Goal: Task Accomplishment & Management: Manage account settings

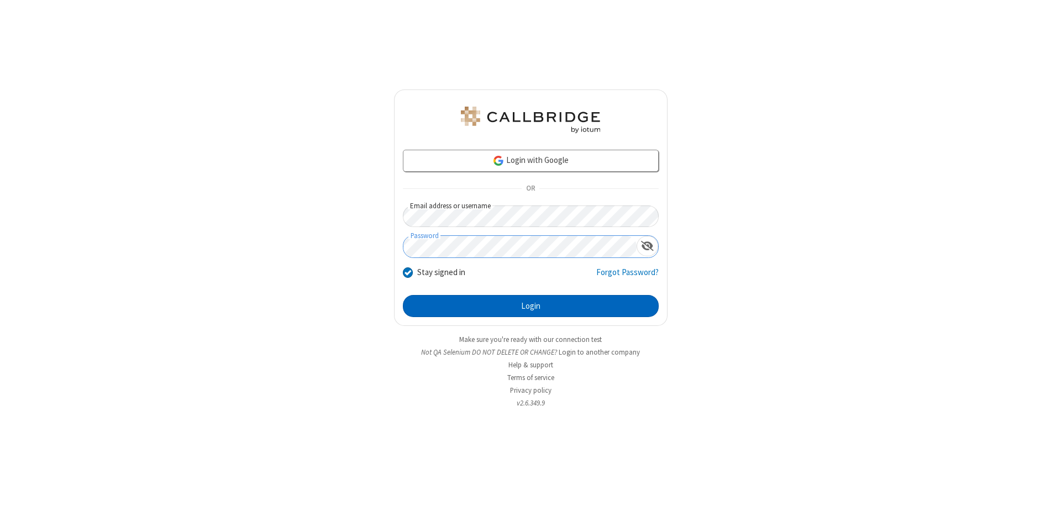
click at [531, 306] on button "Login" at bounding box center [531, 306] width 256 height 22
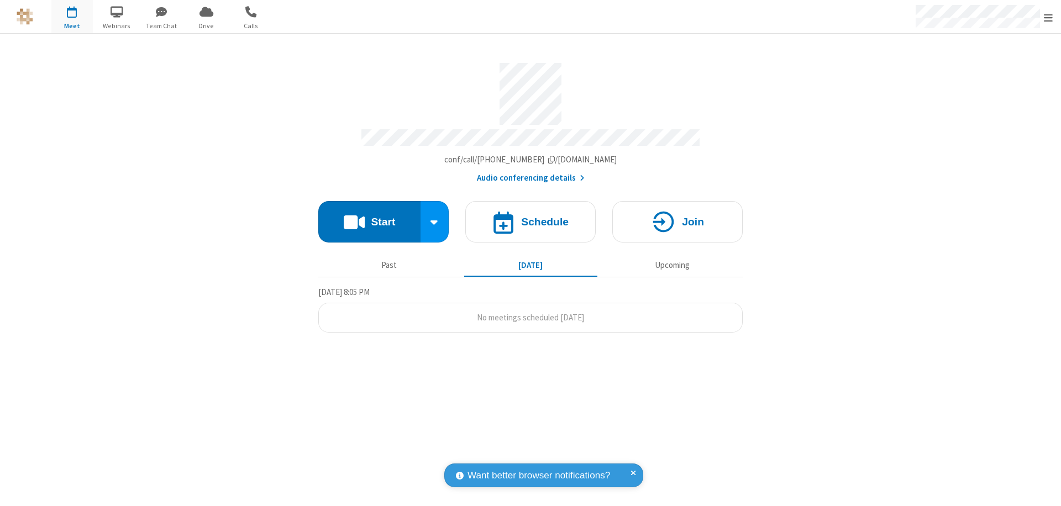
click at [1049, 17] on span "Open menu" at bounding box center [1048, 17] width 9 height 11
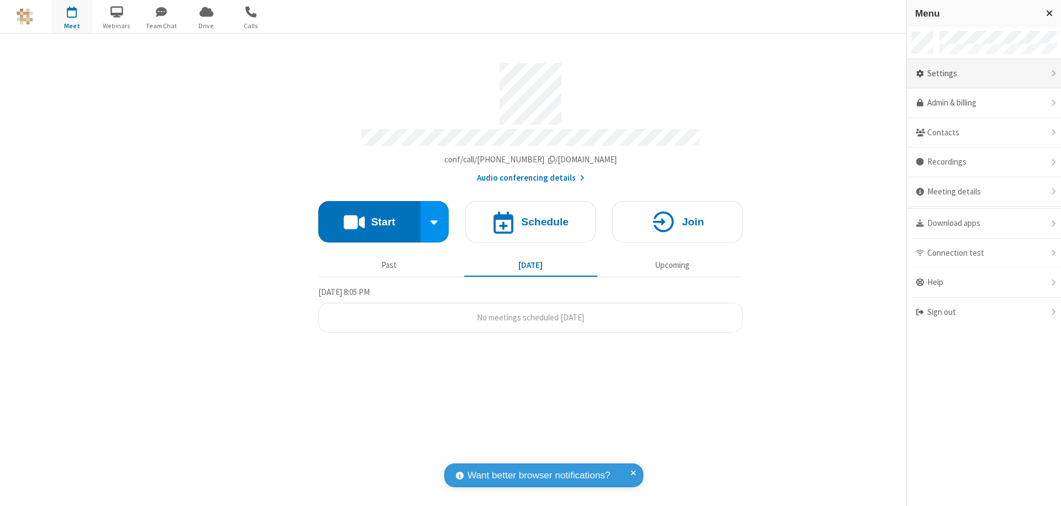
click at [984, 74] on div "Settings" at bounding box center [984, 74] width 154 height 30
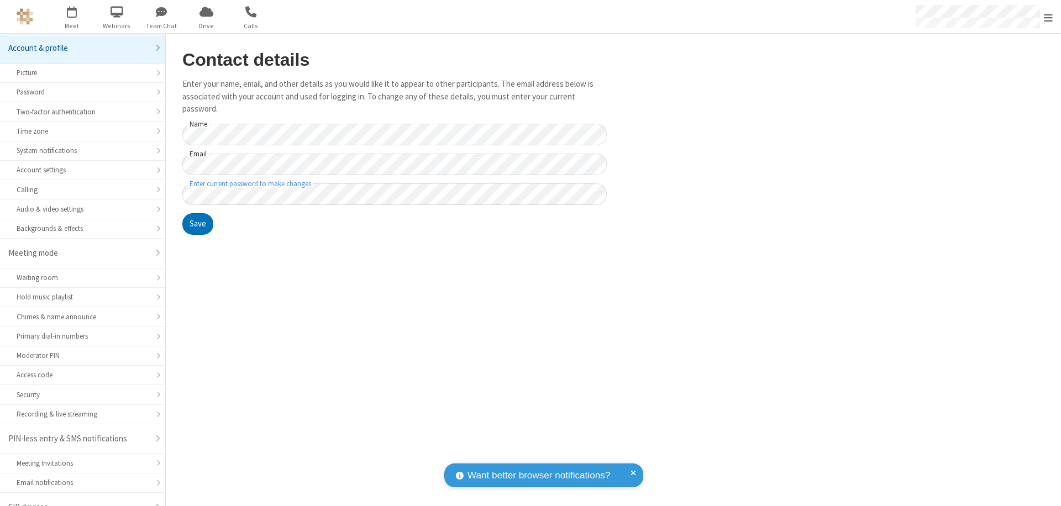
scroll to position [15, 0]
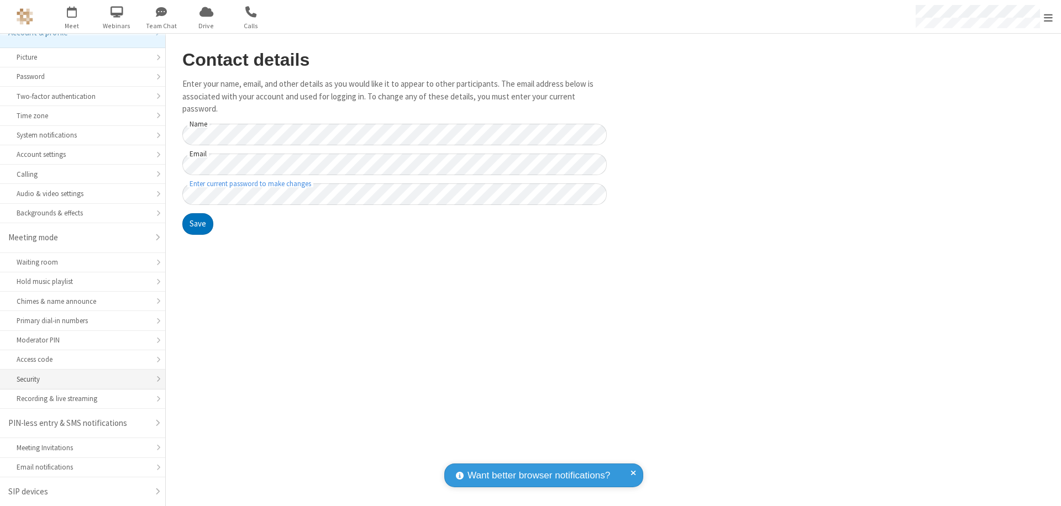
click at [79, 379] on div "Security" at bounding box center [83, 379] width 132 height 11
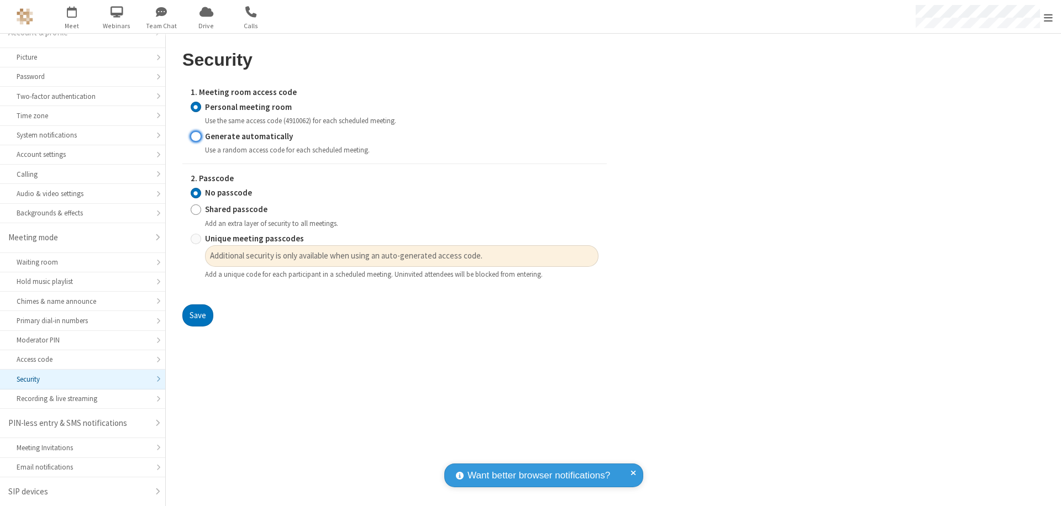
click at [196, 136] on input "Generate automatically" at bounding box center [196, 136] width 11 height 12
radio input "true"
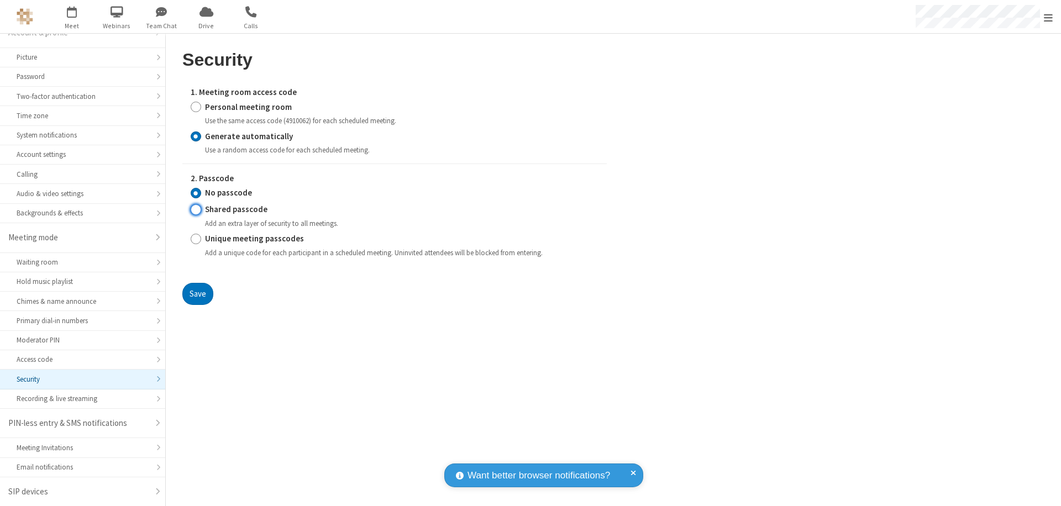
click at [196, 210] on input "Shared passcode" at bounding box center [196, 210] width 11 height 12
radio input "true"
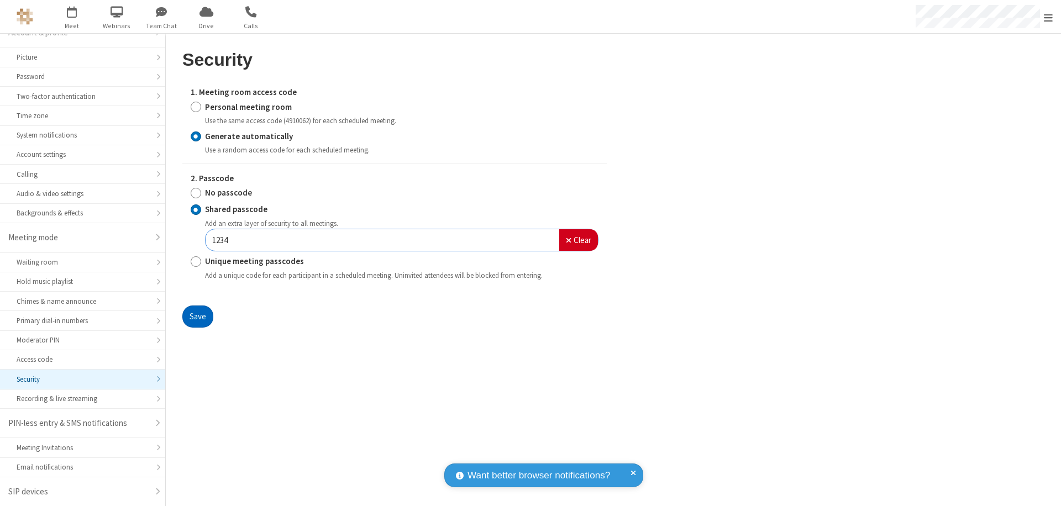
type input "1234"
click at [197, 316] on button "Save" at bounding box center [197, 317] width 31 height 22
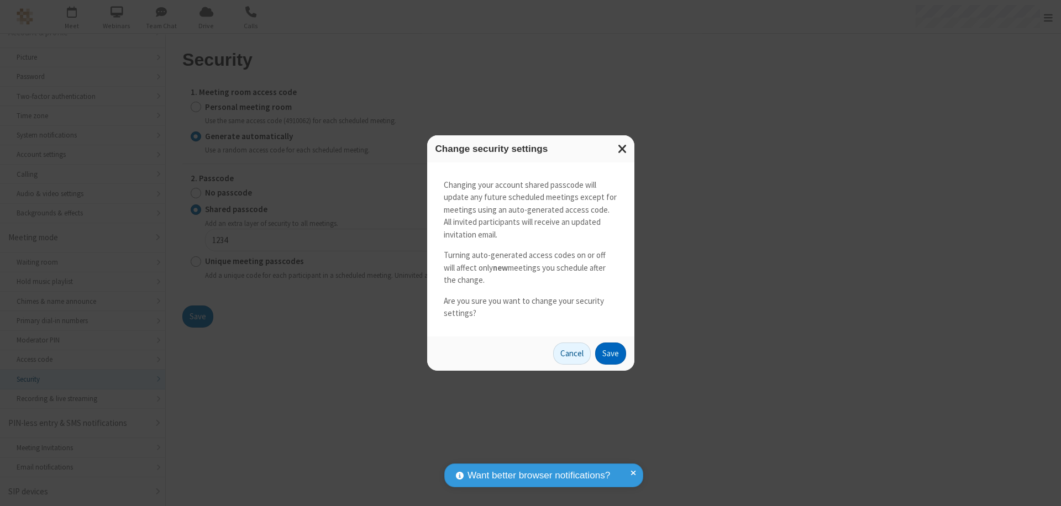
click at [610, 353] on button "Save" at bounding box center [610, 354] width 31 height 22
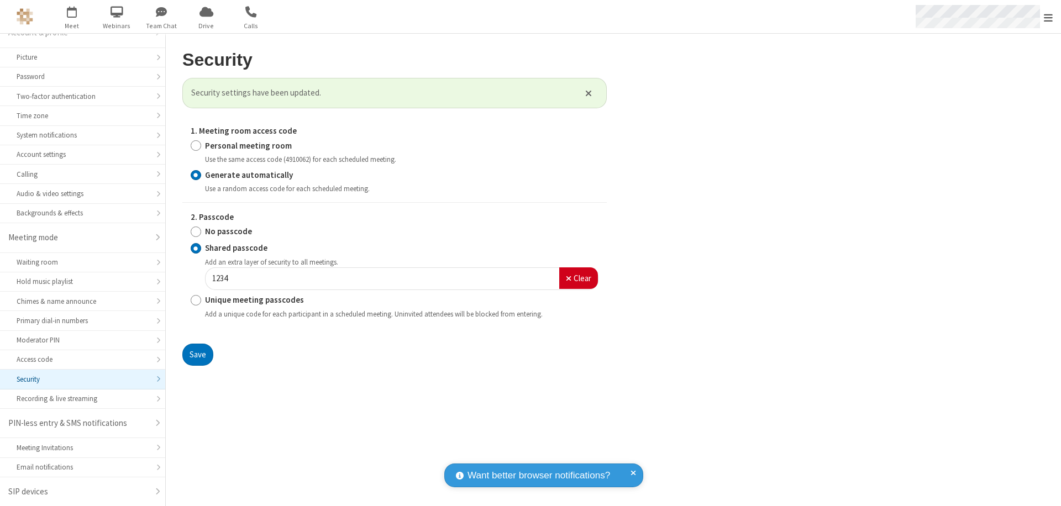
click at [1049, 17] on span "Open menu" at bounding box center [1048, 17] width 9 height 11
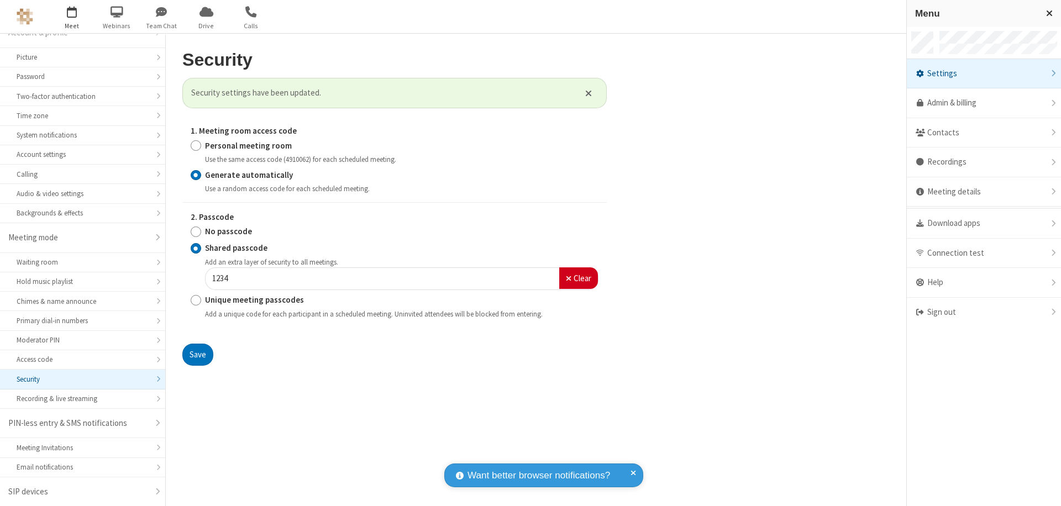
click at [72, 17] on span "button" at bounding box center [71, 11] width 41 height 19
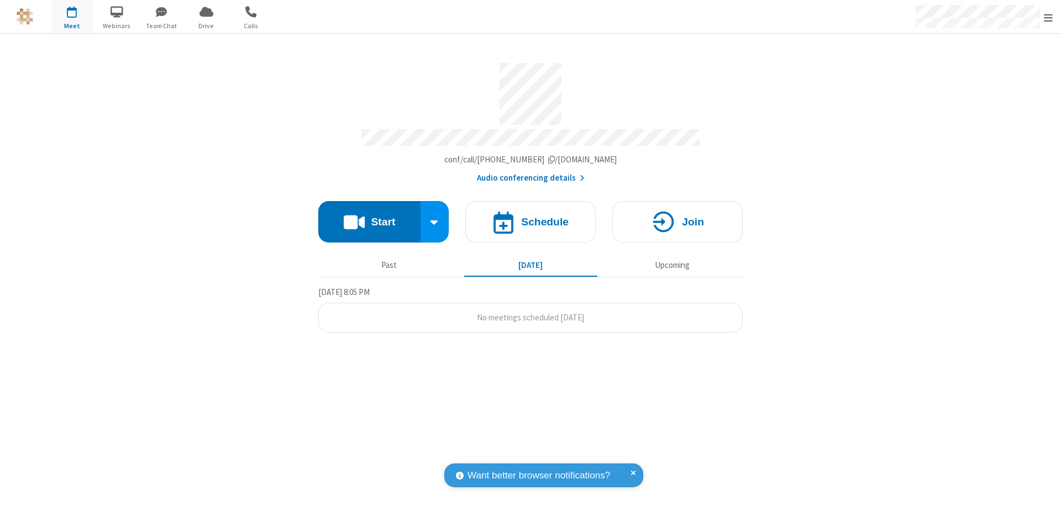
click at [531, 217] on h4 "Schedule" at bounding box center [545, 222] width 48 height 11
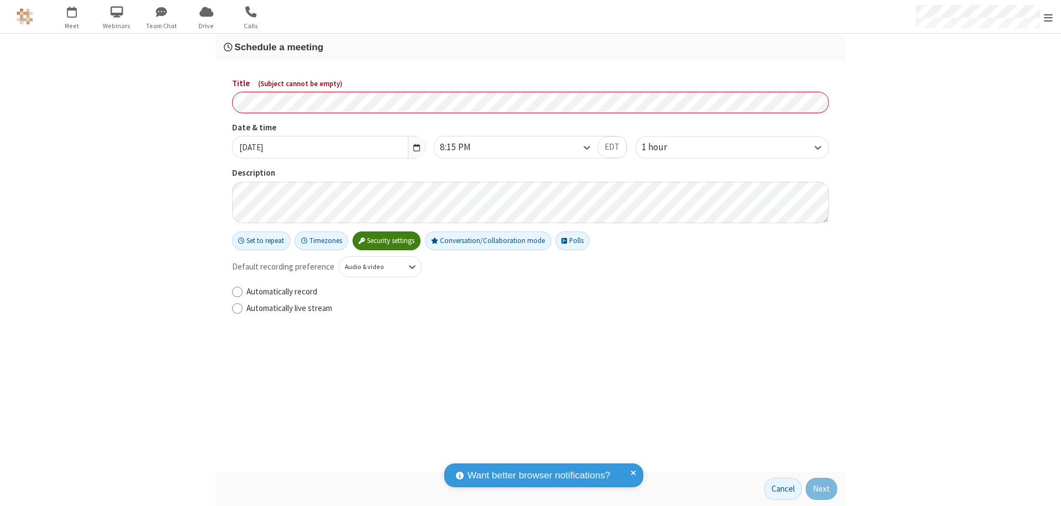
click at [531, 47] on h3 "Schedule a meeting" at bounding box center [531, 47] width 614 height 11
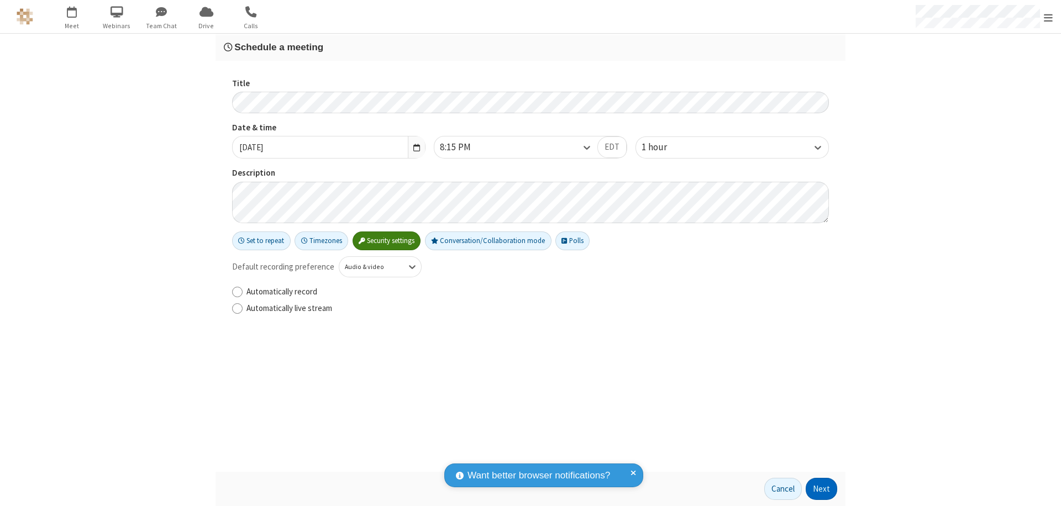
click at [822, 489] on button "Next" at bounding box center [822, 489] width 32 height 22
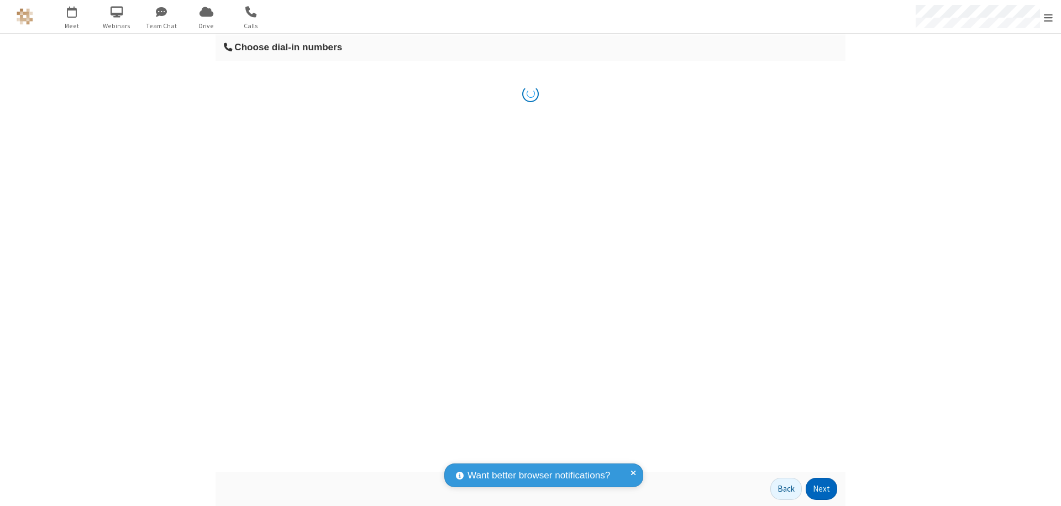
click at [822, 489] on button "Next" at bounding box center [822, 489] width 32 height 22
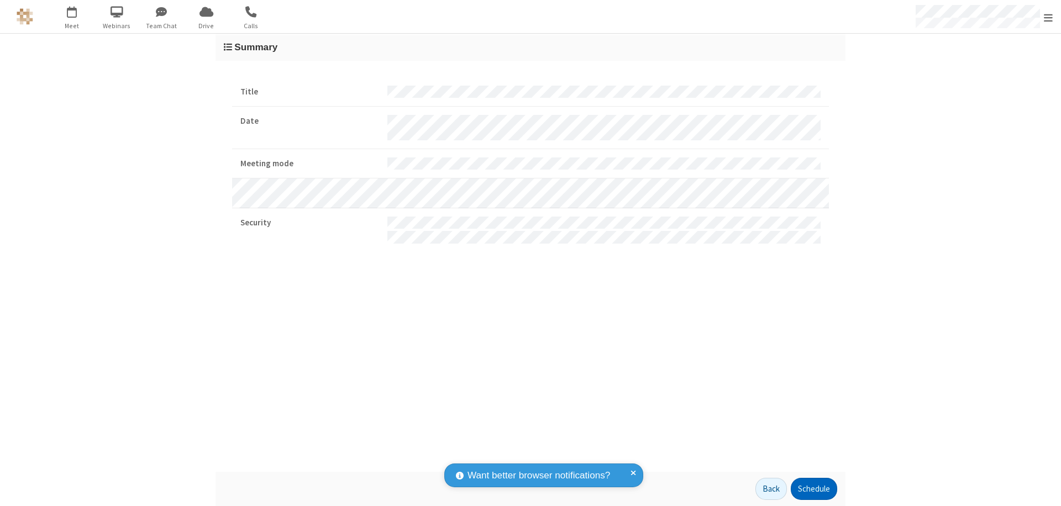
click at [814, 489] on button "Schedule" at bounding box center [814, 489] width 46 height 22
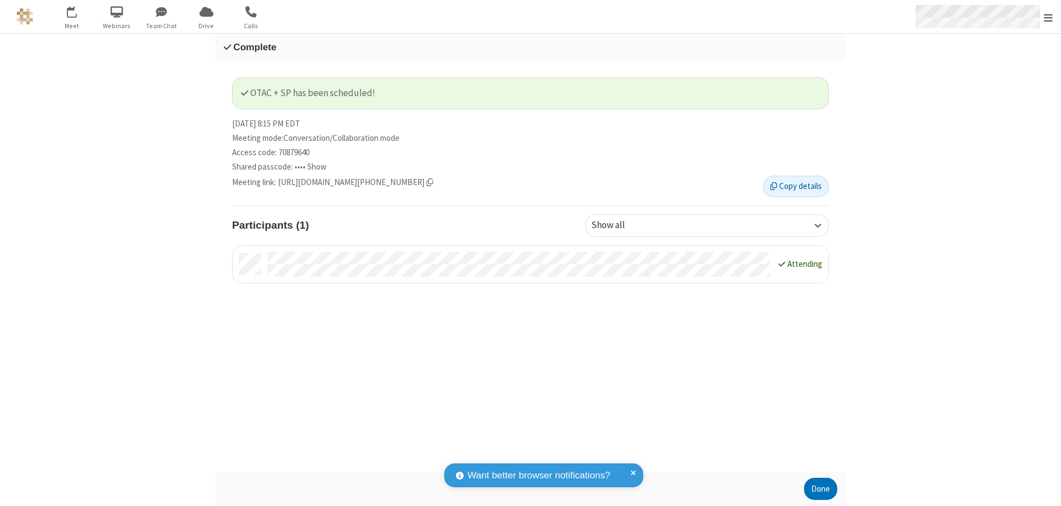
click at [1049, 17] on span "Open menu" at bounding box center [1048, 17] width 9 height 11
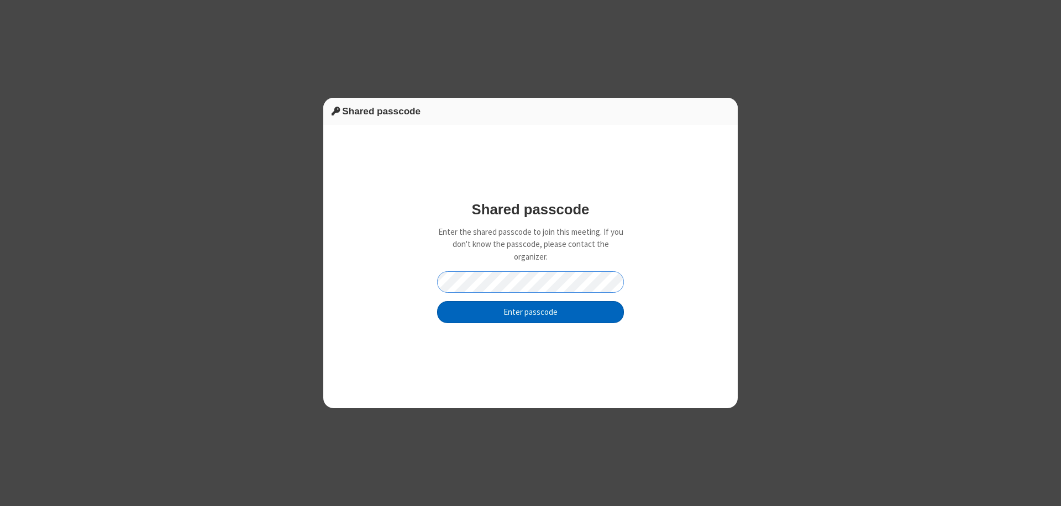
click at [531, 312] on button "Enter passcode" at bounding box center [530, 312] width 187 height 22
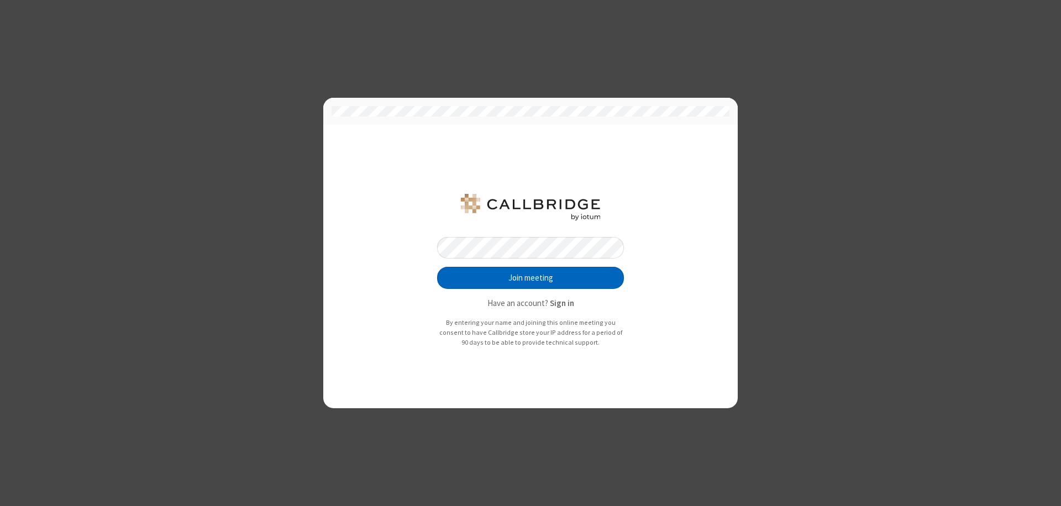
click at [531, 278] on button "Join meeting" at bounding box center [530, 278] width 187 height 22
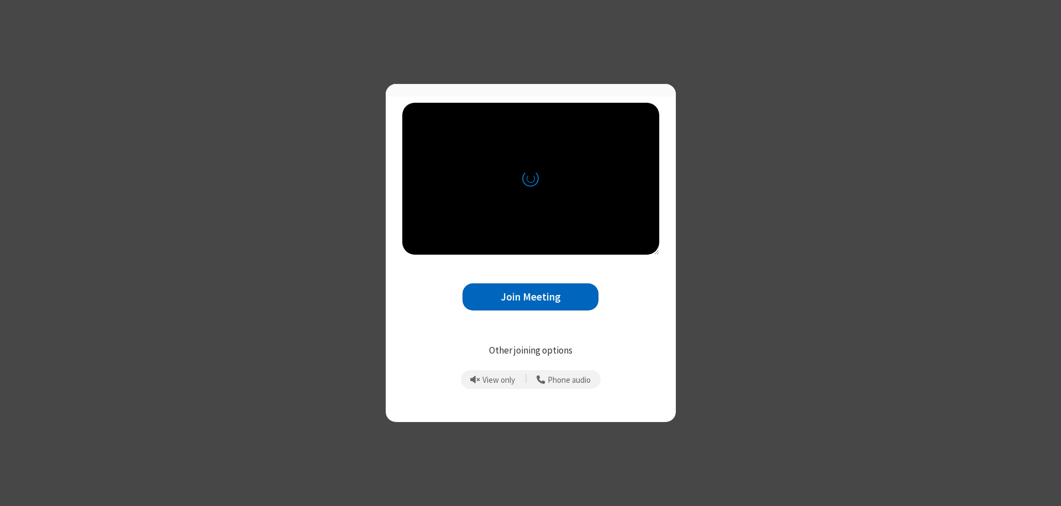
click at [531, 302] on button "Join Meeting" at bounding box center [531, 297] width 136 height 27
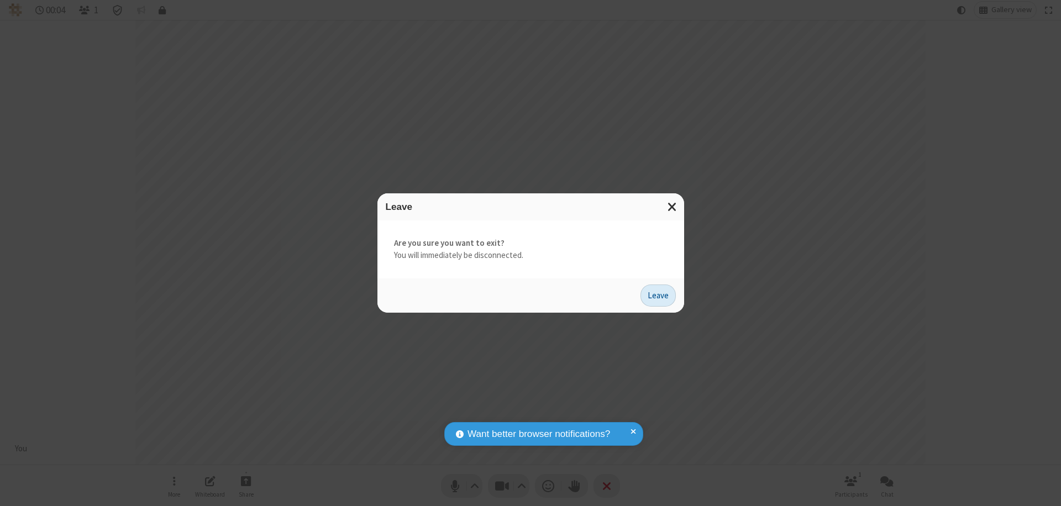
click at [658, 295] on button "Leave" at bounding box center [658, 296] width 35 height 22
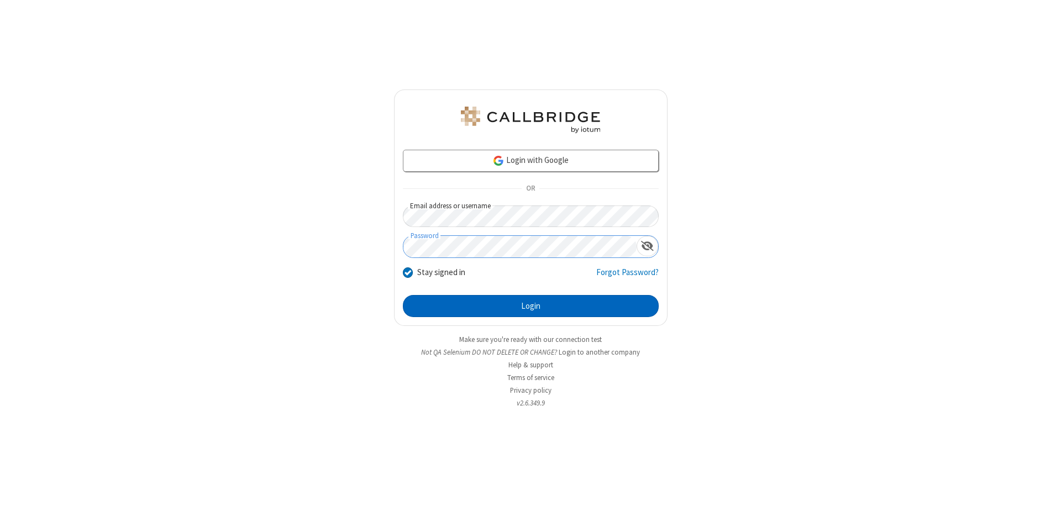
click at [531, 306] on button "Login" at bounding box center [531, 306] width 256 height 22
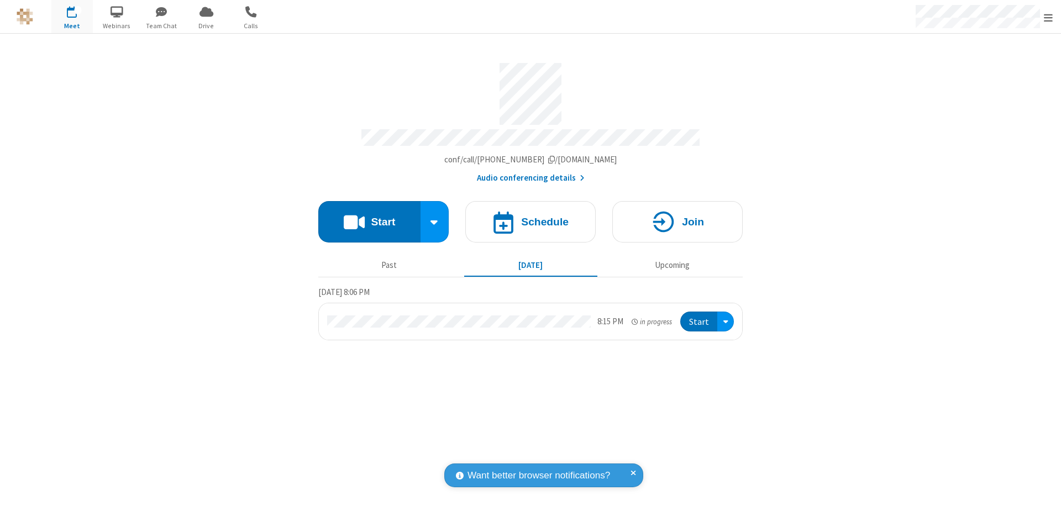
click at [1049, 17] on span "Open menu" at bounding box center [1048, 17] width 9 height 11
click at [984, 74] on div "Settings" at bounding box center [984, 74] width 154 height 30
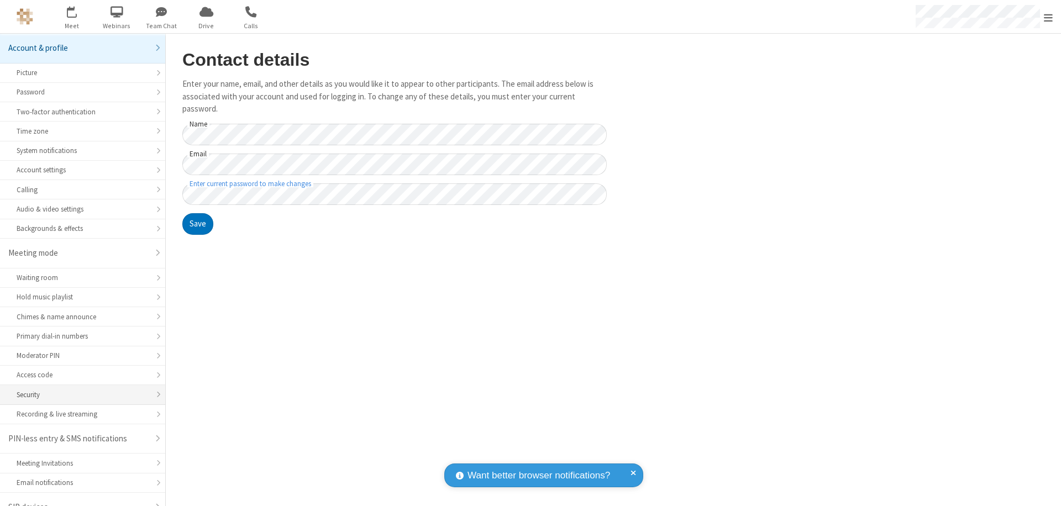
click at [79, 390] on div "Security" at bounding box center [83, 395] width 132 height 11
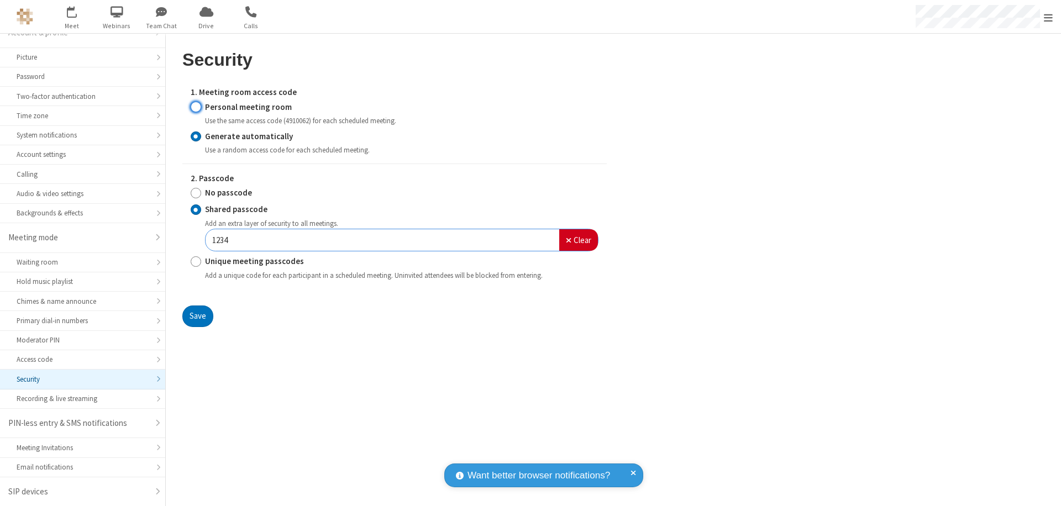
click at [196, 107] on input "Personal meeting room" at bounding box center [196, 107] width 11 height 12
radio input "true"
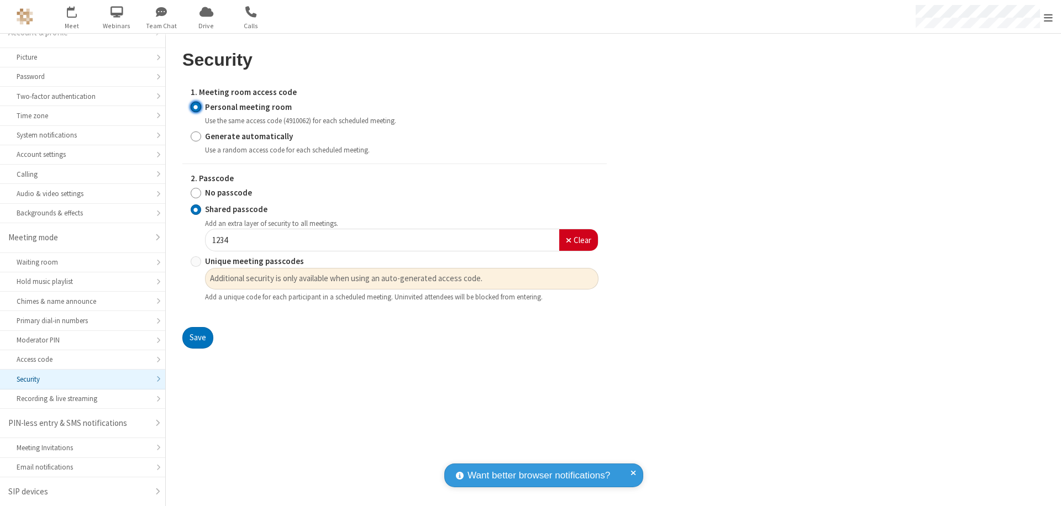
click at [196, 193] on input "No passcode" at bounding box center [196, 193] width 11 height 12
radio input "true"
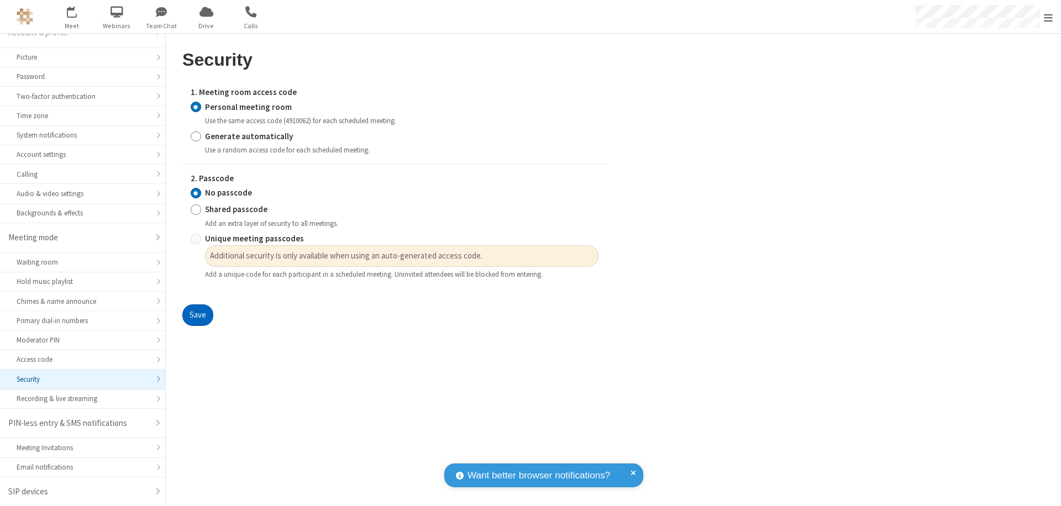
click at [197, 316] on button "Save" at bounding box center [197, 316] width 31 height 22
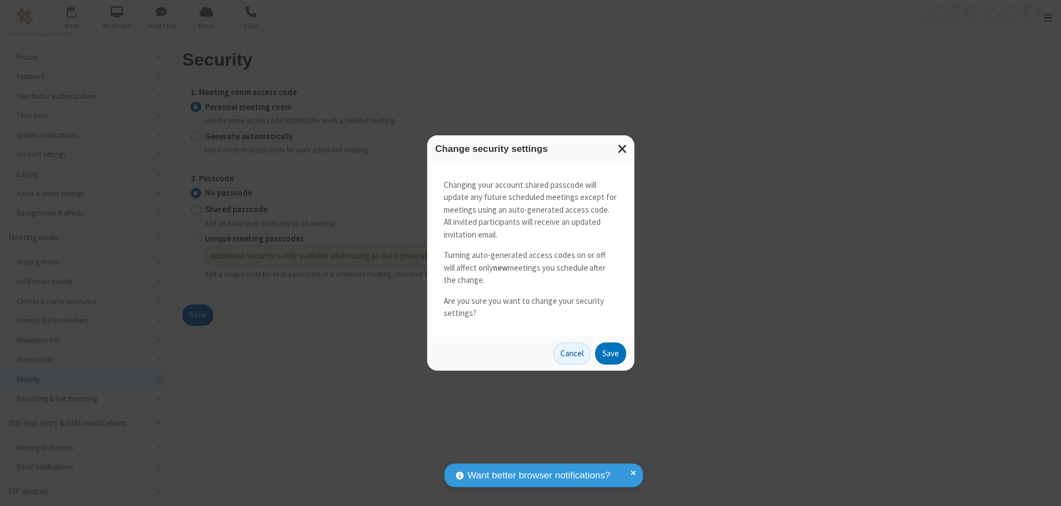
click at [610, 353] on button "Save" at bounding box center [610, 354] width 31 height 22
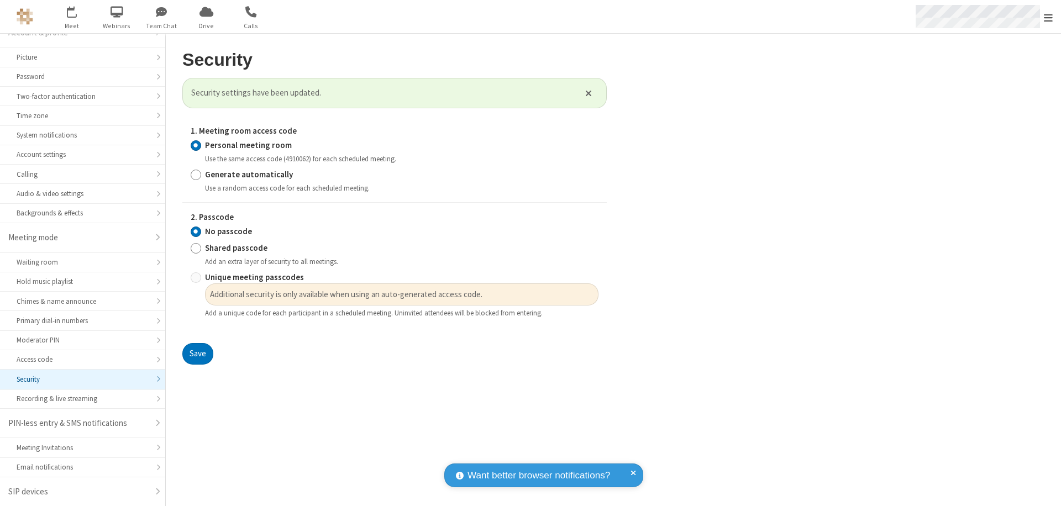
click at [1049, 17] on span "Open menu" at bounding box center [1048, 17] width 9 height 11
